Goal: Transaction & Acquisition: Download file/media

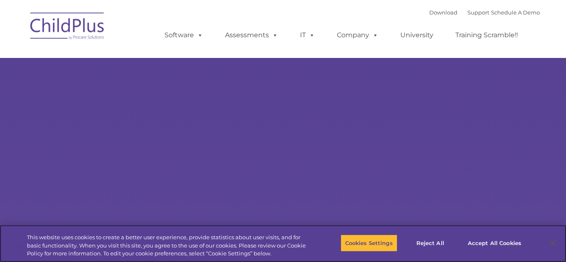
select select "MEDIUM"
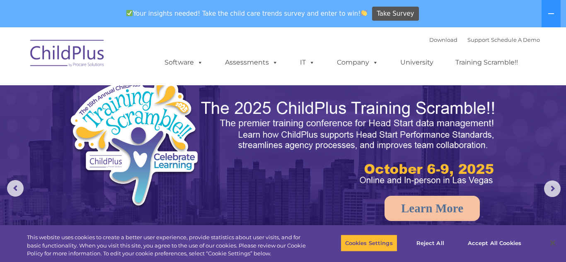
click at [373, 43] on div "Download Support | Schedule A Demo  MENU MENU Software ChildPlus: The original…" at bounding box center [344, 57] width 392 height 46
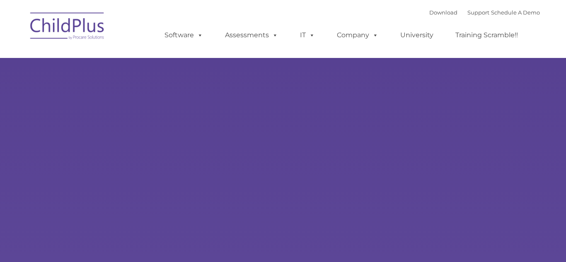
type input ""
select select "MEDIUM"
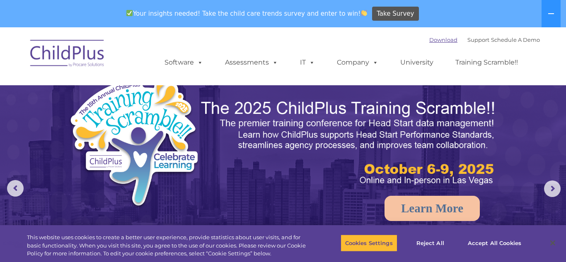
click at [431, 41] on link "Download" at bounding box center [443, 39] width 28 height 7
